Goal: Navigation & Orientation: Find specific page/section

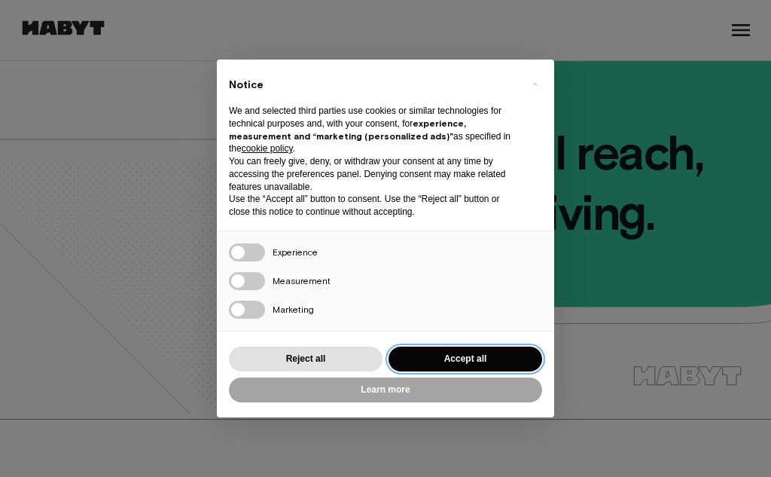
click at [478, 365] on button "Accept all" at bounding box center [466, 359] width 154 height 25
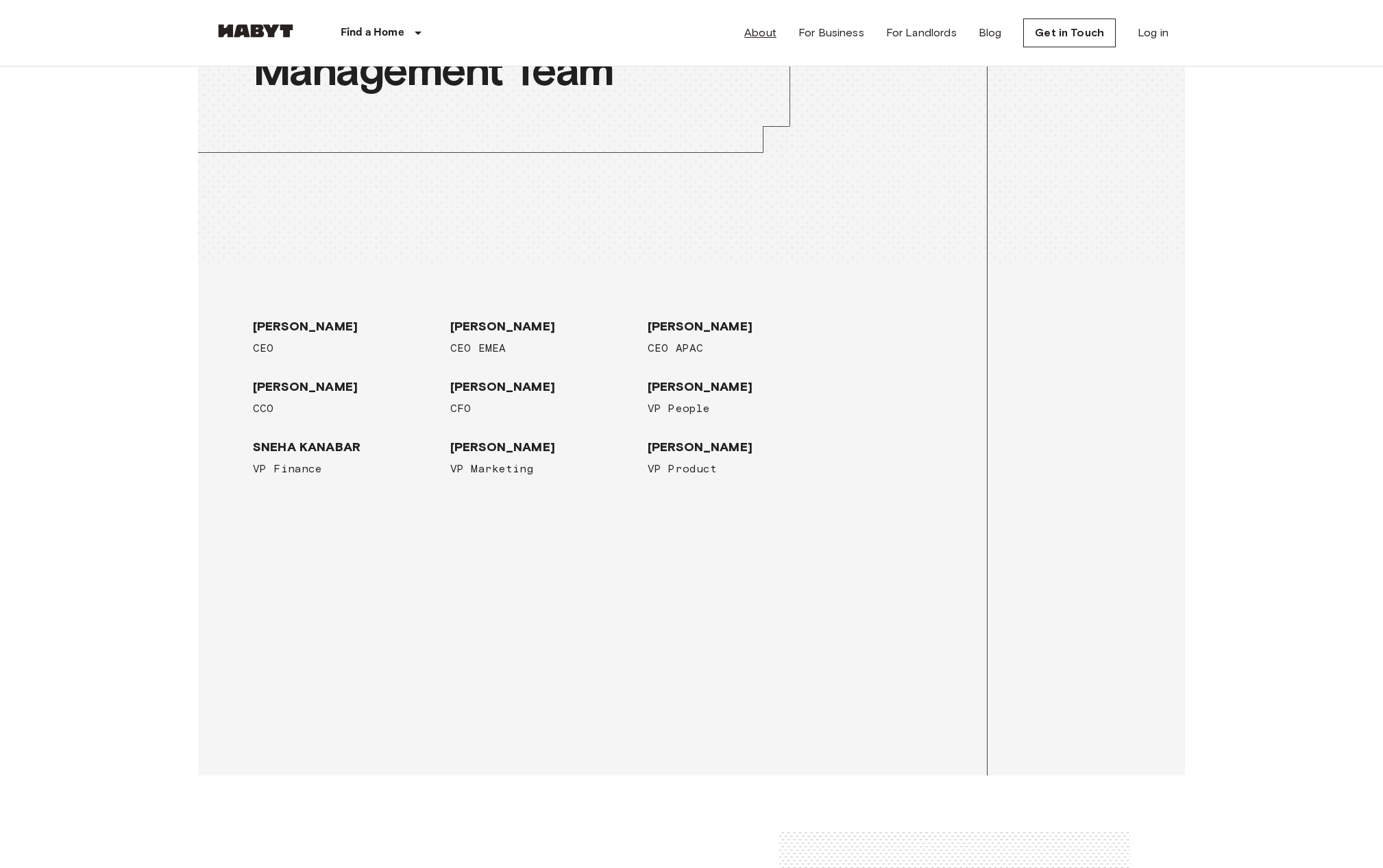
scroll to position [1972, 0]
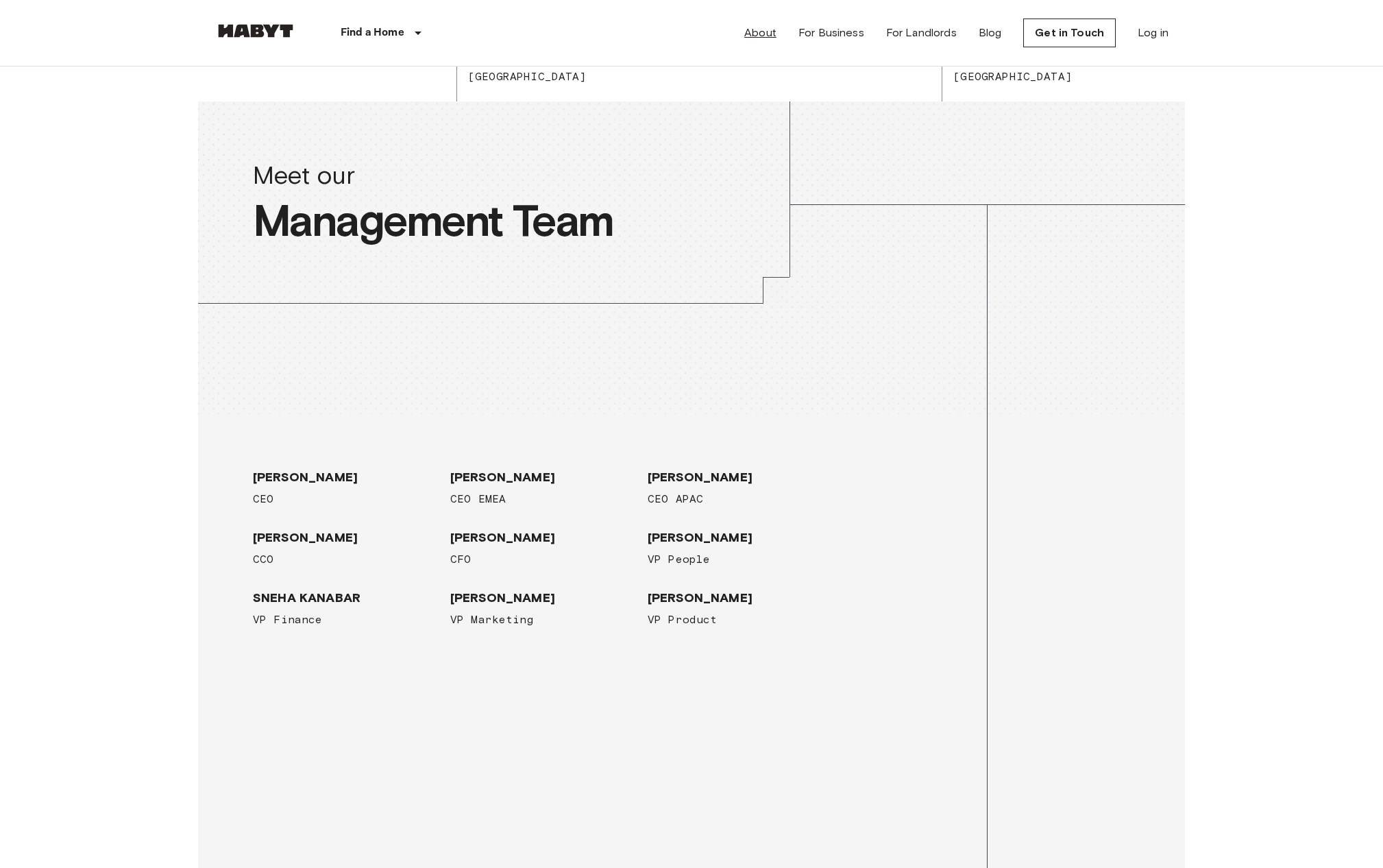
click at [702, 27] on link "About" at bounding box center [760, 33] width 32 height 16
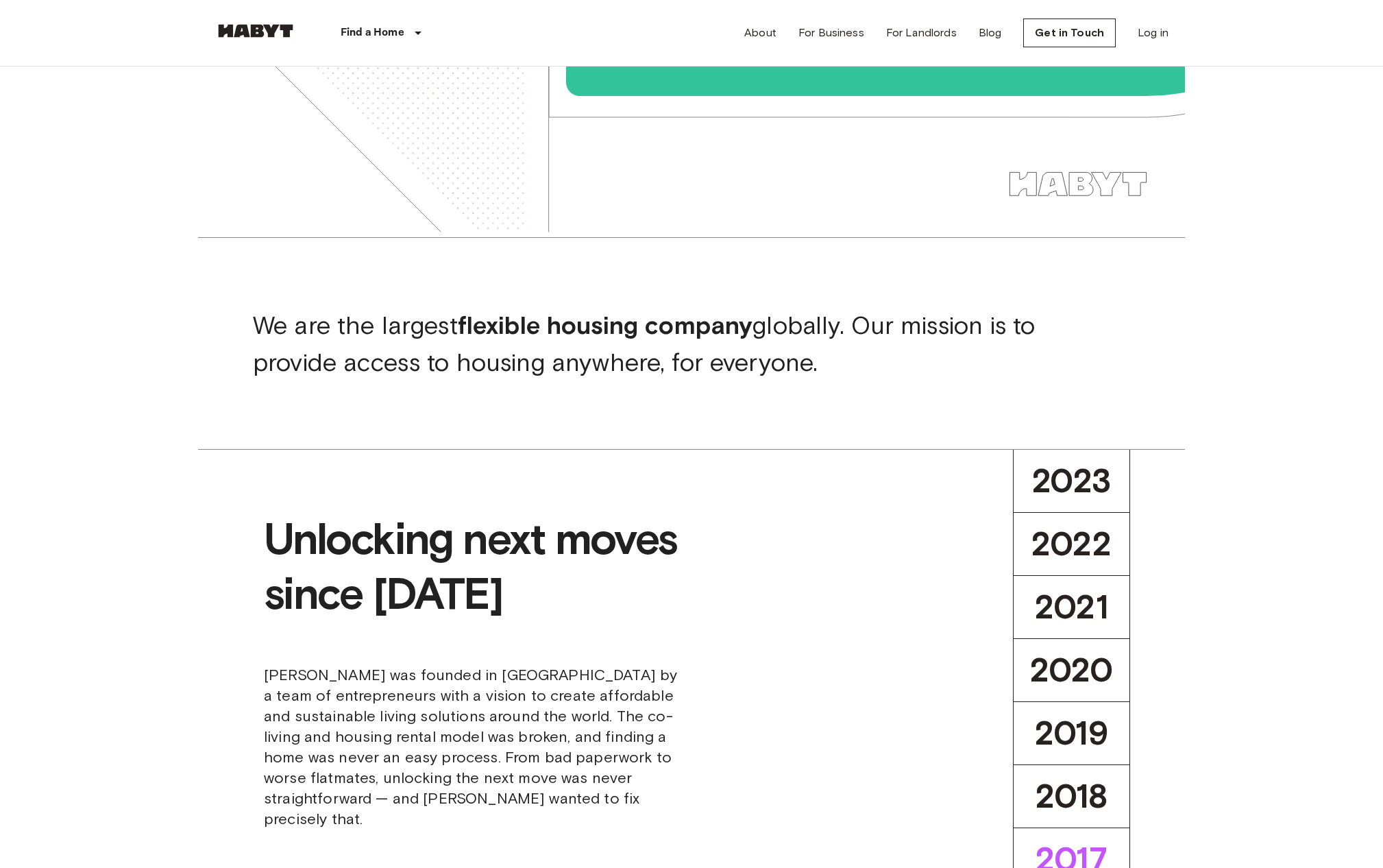
scroll to position [274, 0]
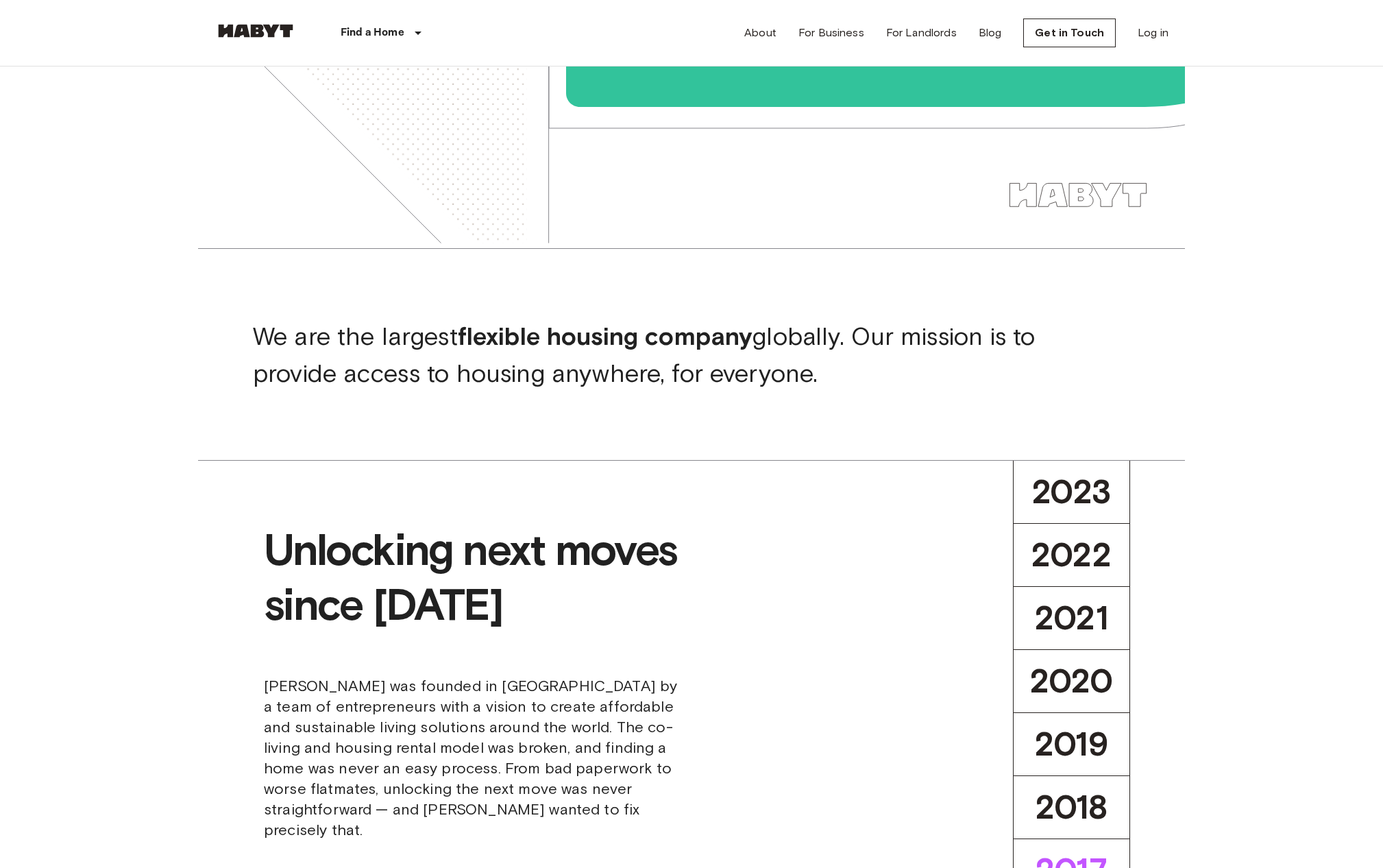
click at [702, 19] on div "About For Business For Landlords Blog Get in Touch Log in" at bounding box center [956, 33] width 424 height 66
click at [702, 43] on div "About For Business For Landlords Blog Get in Touch Log in" at bounding box center [956, 33] width 424 height 66
click at [702, 30] on link "About" at bounding box center [760, 33] width 32 height 16
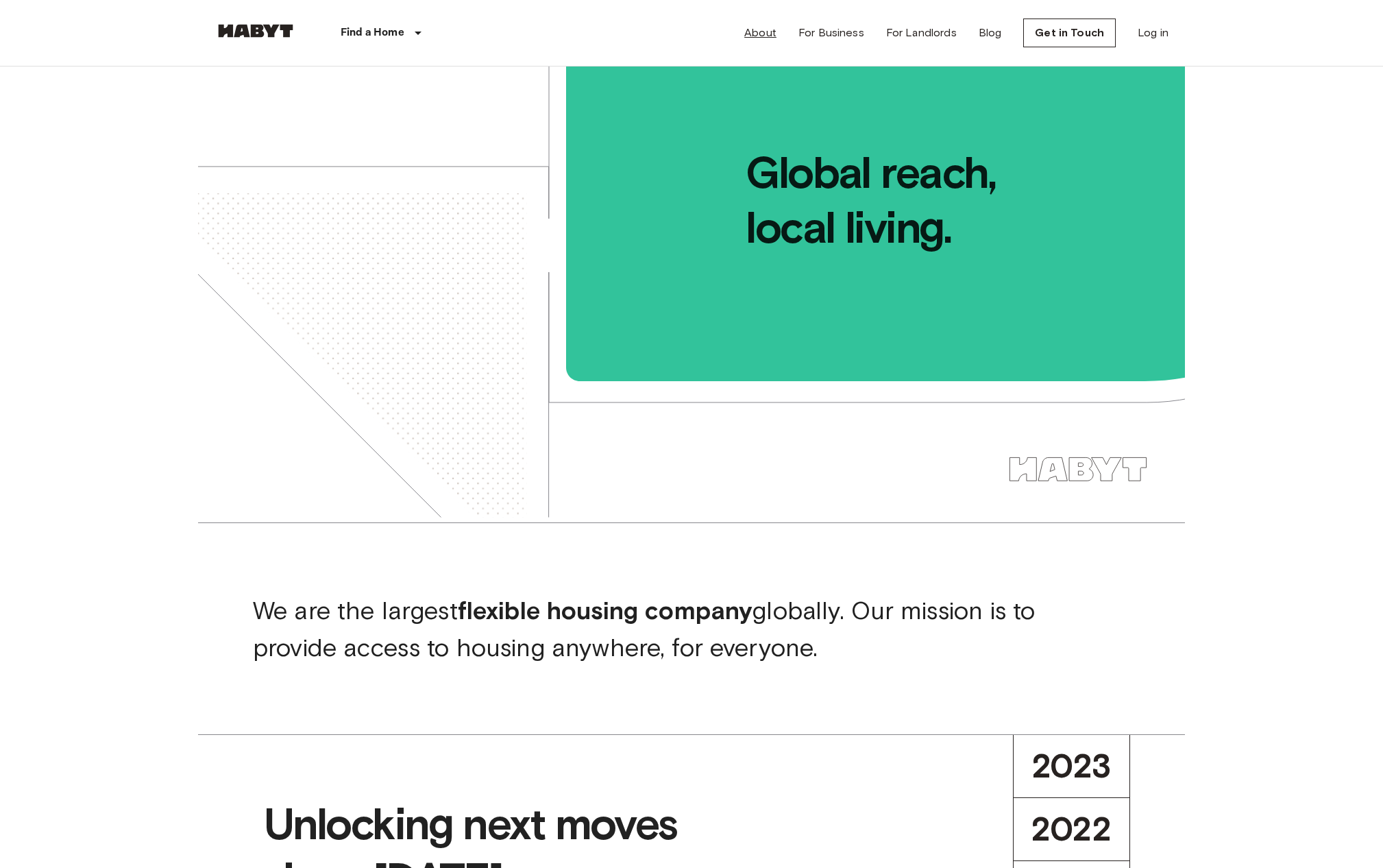
click at [702, 30] on link "About" at bounding box center [760, 33] width 32 height 16
click at [702, 32] on link "Blog" at bounding box center [991, 33] width 24 height 16
